Goal: Communication & Community: Share content

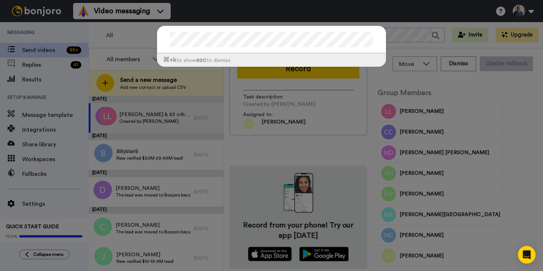
click at [127, 84] on div "⌘ +k to show esc to dismiss" at bounding box center [271, 135] width 543 height 271
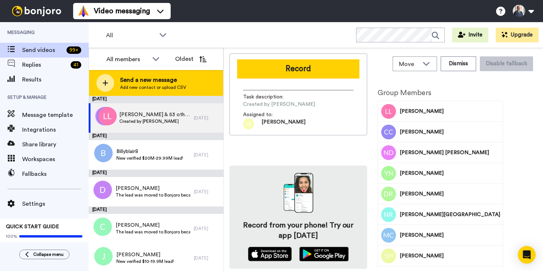
click at [139, 84] on span "Send a new message" at bounding box center [153, 80] width 66 height 9
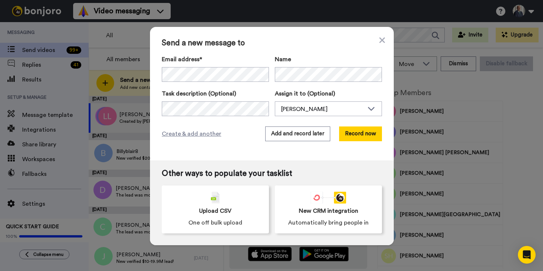
click at [343, 157] on div "Send a new message to Email address* No search result for ‘ [EMAIL_ADDRESS][DOM…" at bounding box center [272, 94] width 244 height 134
click at [358, 134] on button "Record now" at bounding box center [360, 134] width 43 height 15
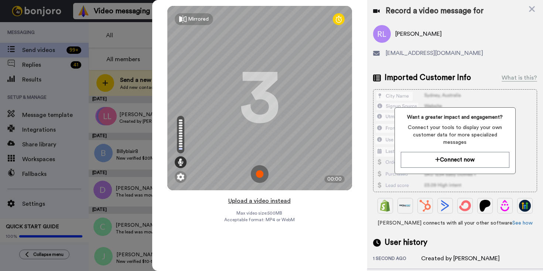
click at [267, 200] on button "Upload a video instead" at bounding box center [259, 201] width 67 height 10
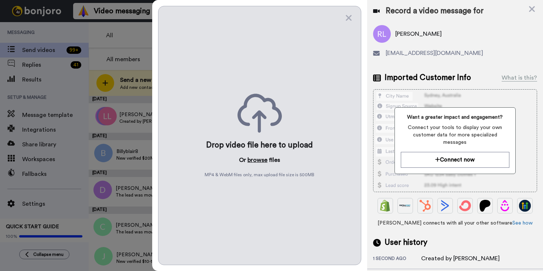
click at [264, 162] on button "browse" at bounding box center [257, 160] width 20 height 9
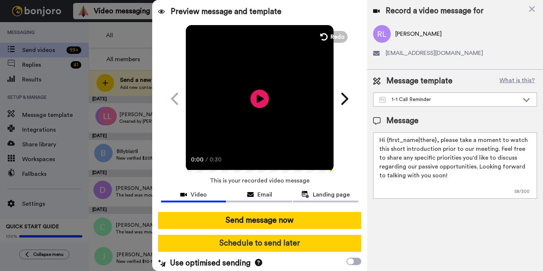
click at [282, 246] on button "Schedule to send later" at bounding box center [259, 243] width 203 height 17
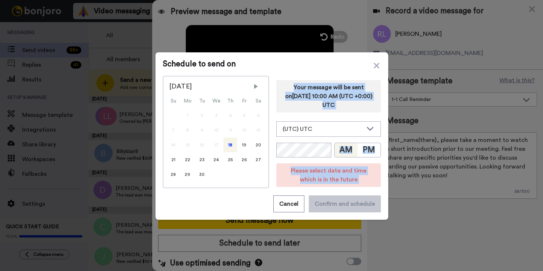
click at [322, 168] on span "Please select date and time which is in the future" at bounding box center [329, 175] width 76 height 15
click at [373, 152] on button "PM" at bounding box center [369, 150] width 23 height 14
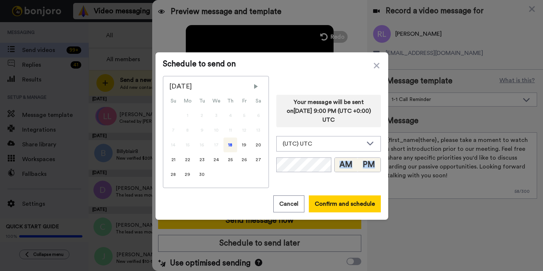
click at [348, 164] on button "AM" at bounding box center [346, 165] width 23 height 14
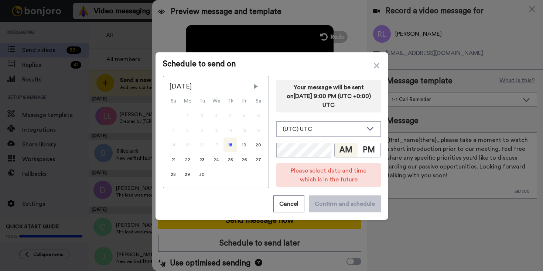
click at [317, 138] on div "Your message will be sent on [DATE] 9:00 PM (UTC +0:00) UTC (UTC) UTC (UTC-11:0…" at bounding box center [328, 132] width 105 height 112
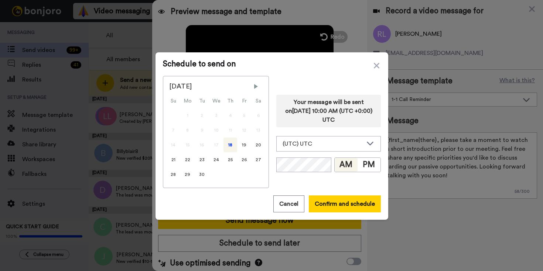
click at [322, 148] on div "(UTC) UTC" at bounding box center [329, 144] width 104 height 15
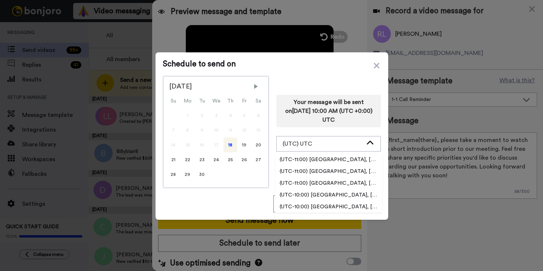
click at [327, 129] on div "Your message will be sent on [DATE] 10:00 AM (UTC +0:00) UTC (UTC) UTC (UTC-11:…" at bounding box center [328, 132] width 105 height 112
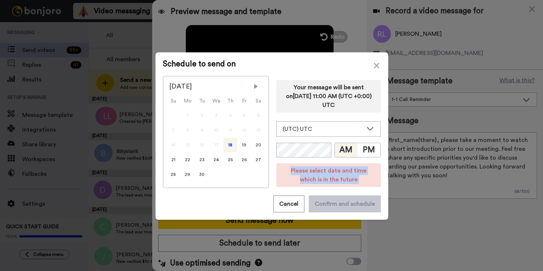
click at [322, 162] on div "Your message will be sent on [DATE] 11:00 AM (UTC +0:00) UTC (UTC) UTC (UTC-11:…" at bounding box center [328, 132] width 105 height 112
click at [377, 153] on button "PM" at bounding box center [369, 150] width 23 height 14
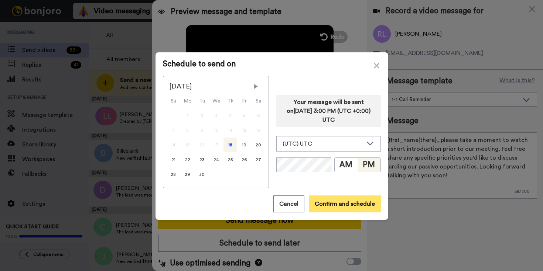
click at [353, 207] on button "Confirm and schedule" at bounding box center [345, 204] width 72 height 17
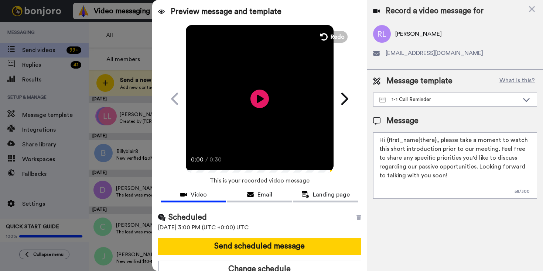
scroll to position [6, 0]
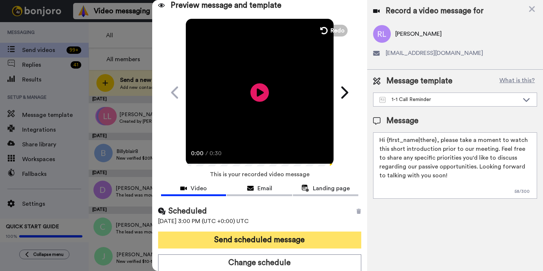
click at [315, 240] on button "Send scheduled message" at bounding box center [259, 240] width 203 height 17
